Goal: Navigation & Orientation: Find specific page/section

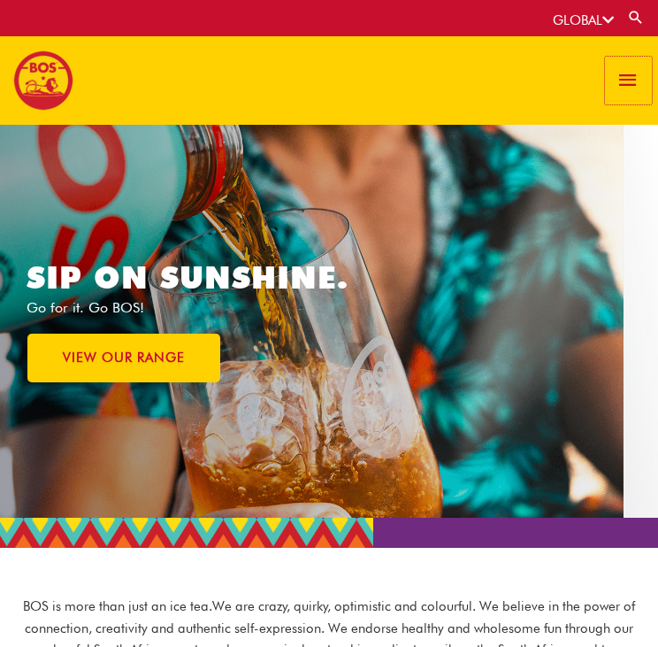
click at [624, 72] on span "button" at bounding box center [629, 81] width 24 height 48
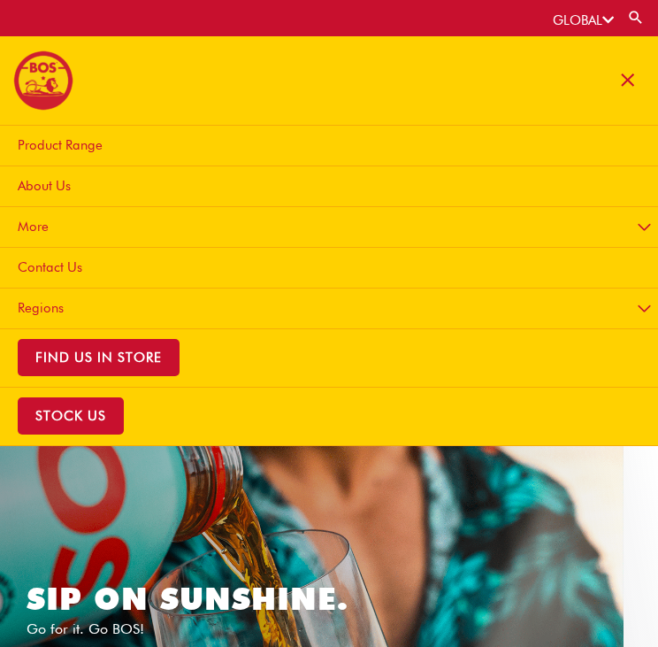
click at [56, 185] on span "About Us" at bounding box center [44, 186] width 53 height 16
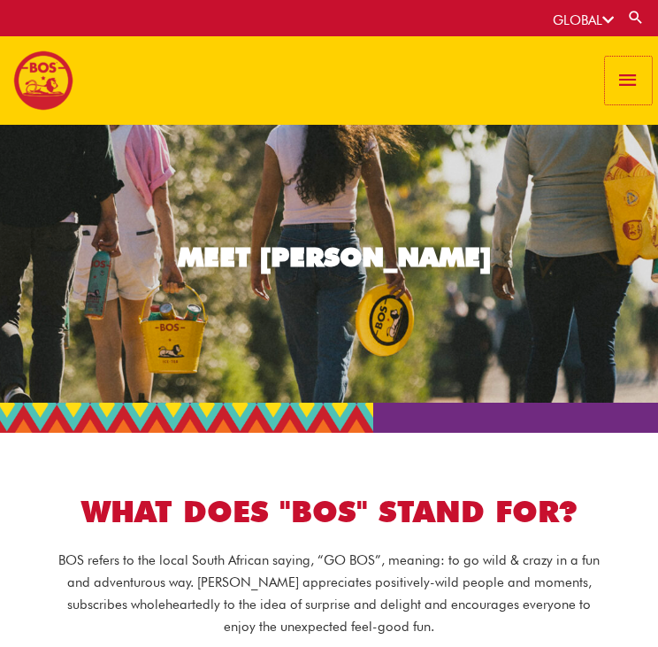
click at [617, 84] on span "button" at bounding box center [629, 81] width 24 height 48
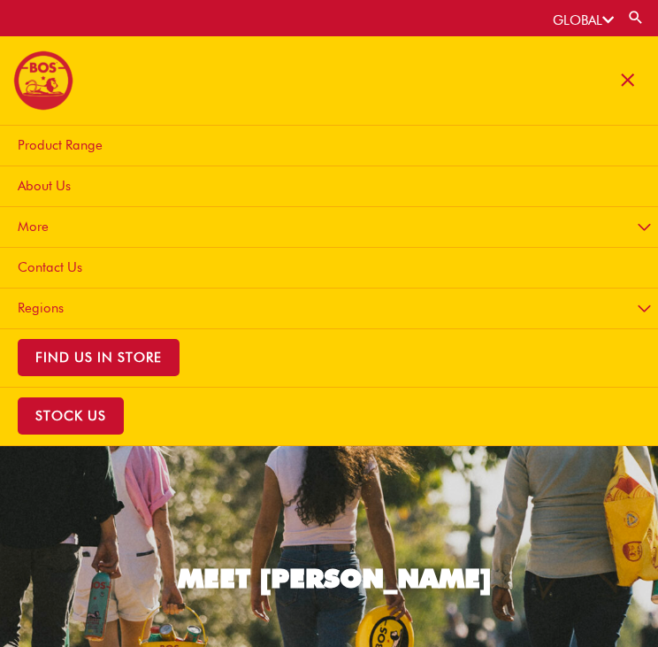
click at [71, 143] on span "Product Range" at bounding box center [60, 145] width 85 height 16
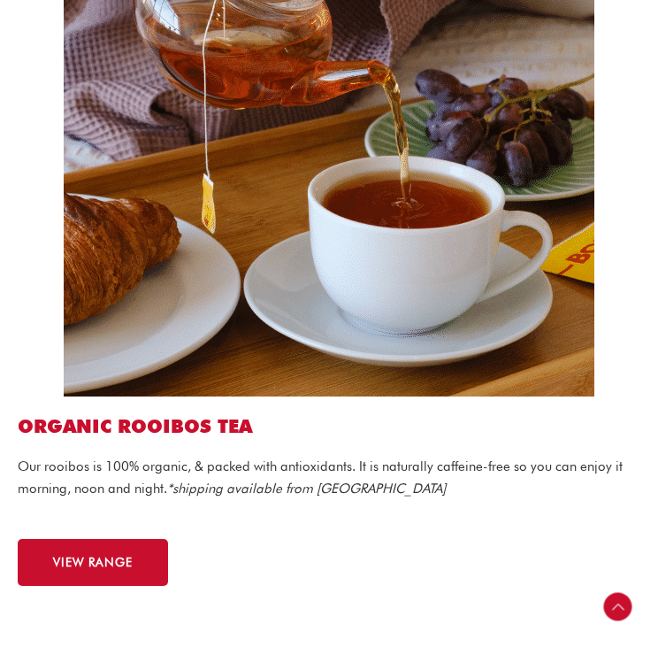
scroll to position [2179, 0]
